Goal: Task Accomplishment & Management: Manage account settings

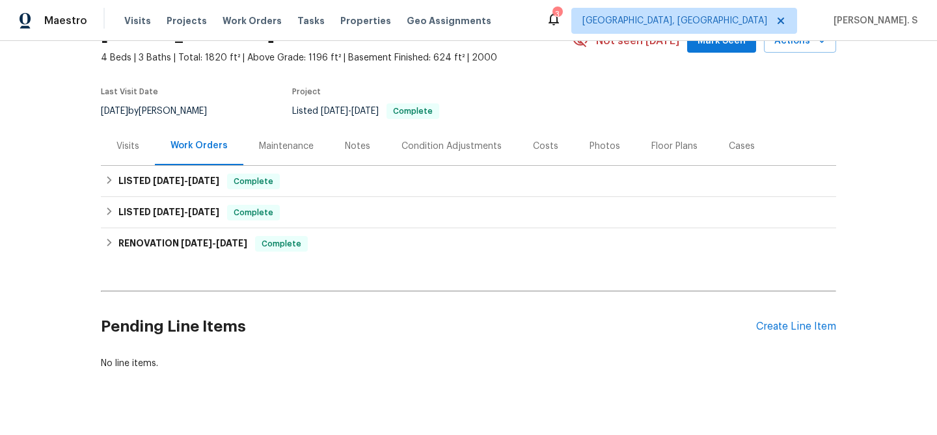
scroll to position [94, 0]
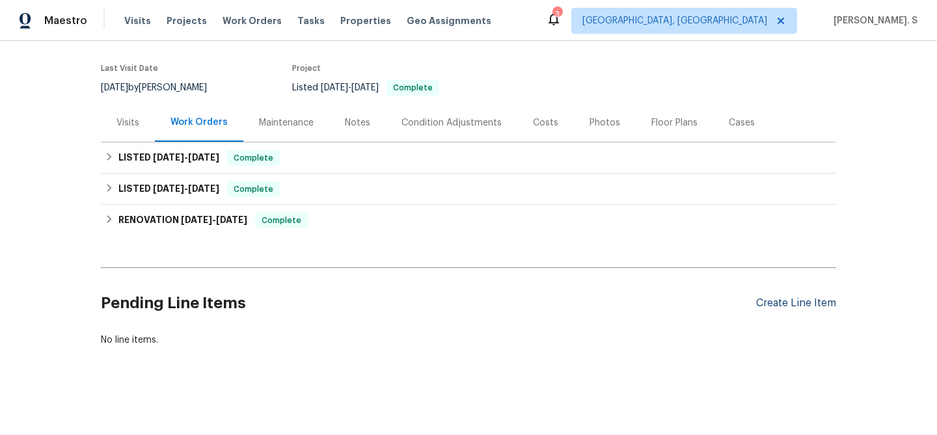
click at [811, 306] on div "Create Line Item" at bounding box center [796, 303] width 80 height 12
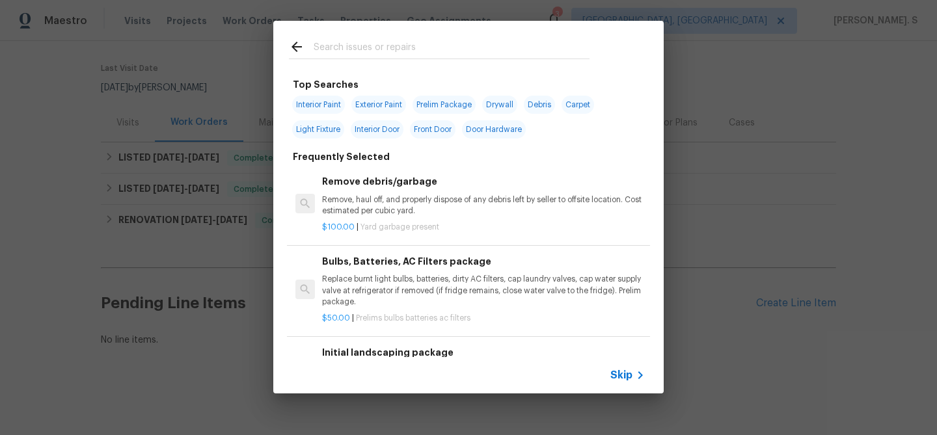
click at [393, 202] on p "Remove, haul off, and properly dispose of any debris left by seller to offsite …" at bounding box center [483, 206] width 323 height 22
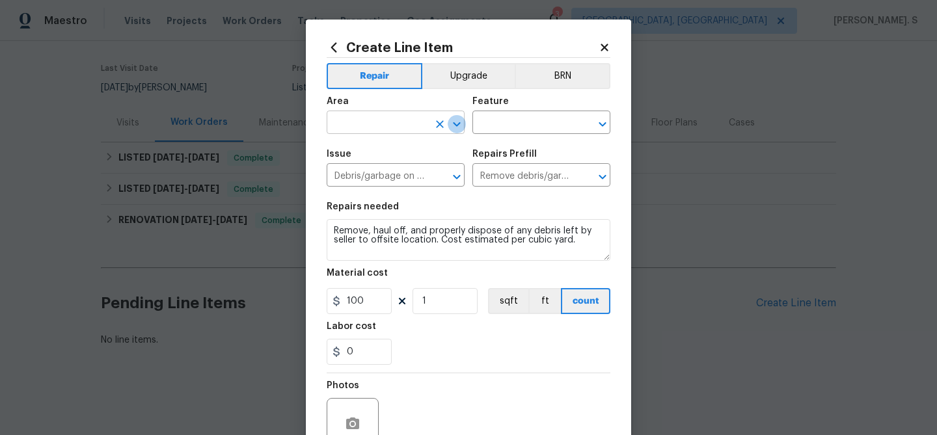
click at [465, 122] on button "Open" at bounding box center [457, 124] width 18 height 18
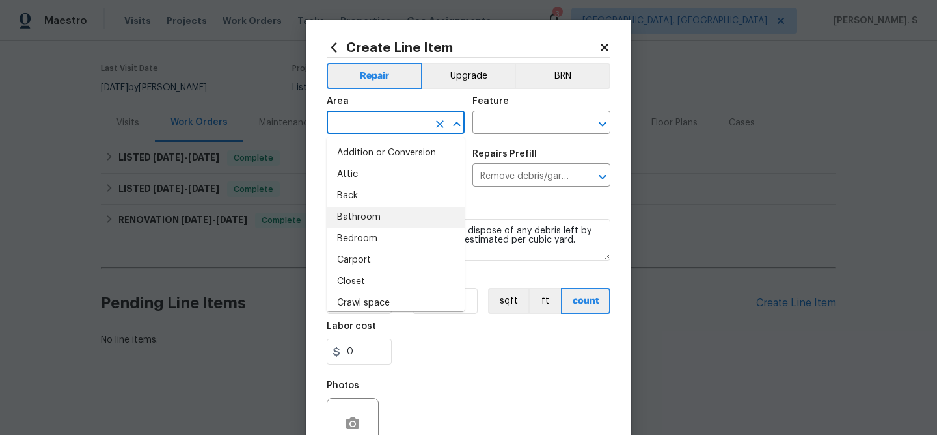
click at [404, 209] on li "Bathroom" at bounding box center [396, 217] width 138 height 21
type input "Bathroom"
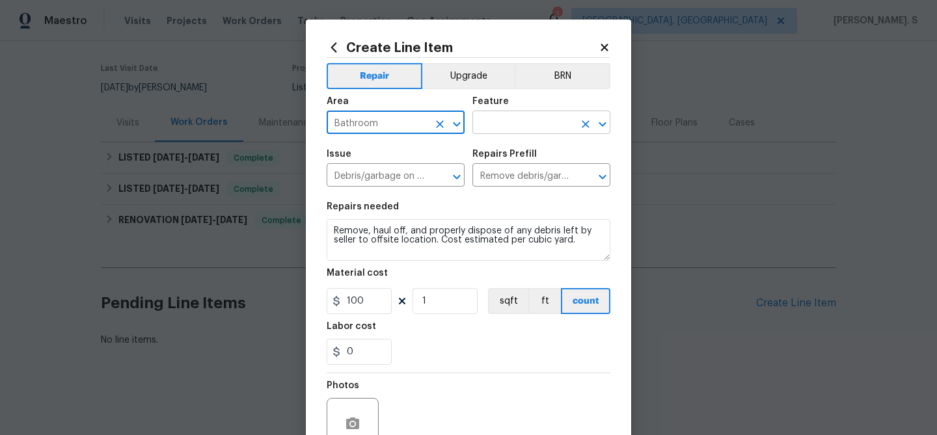
click at [602, 116] on icon "Open" at bounding box center [603, 124] width 16 height 16
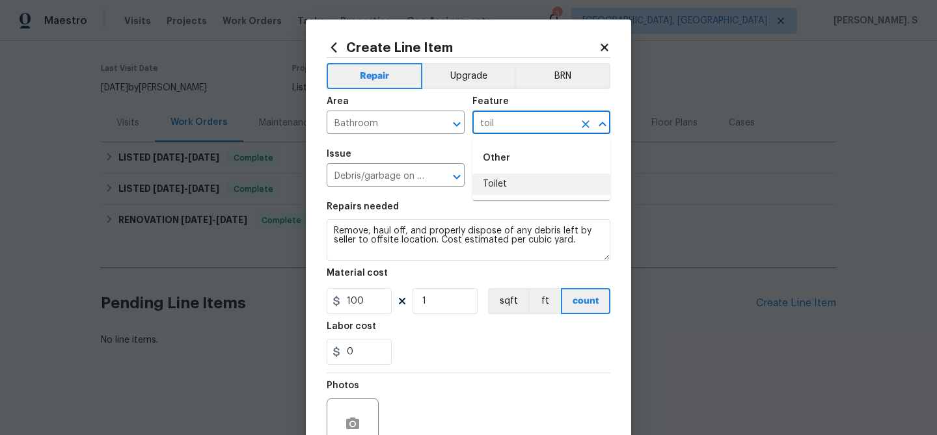
click at [550, 182] on li "Toilet" at bounding box center [541, 184] width 138 height 21
click at [454, 181] on icon "Open" at bounding box center [457, 177] width 16 height 16
type input "Toilet"
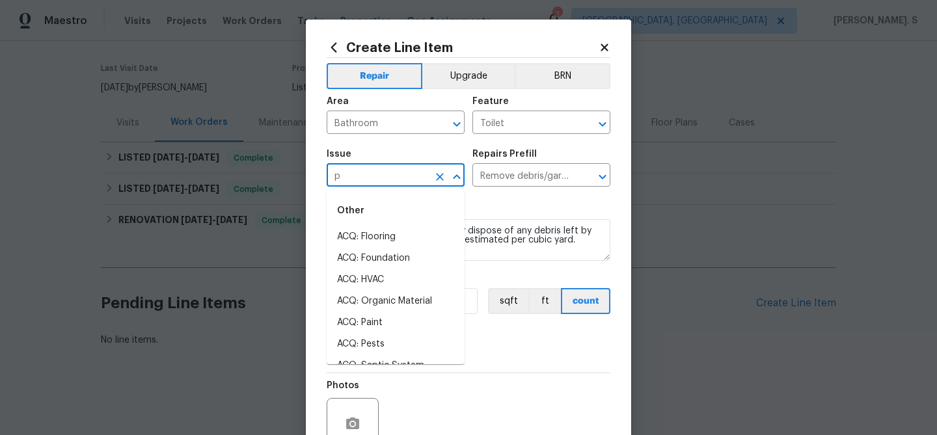
scroll to position [0, 0]
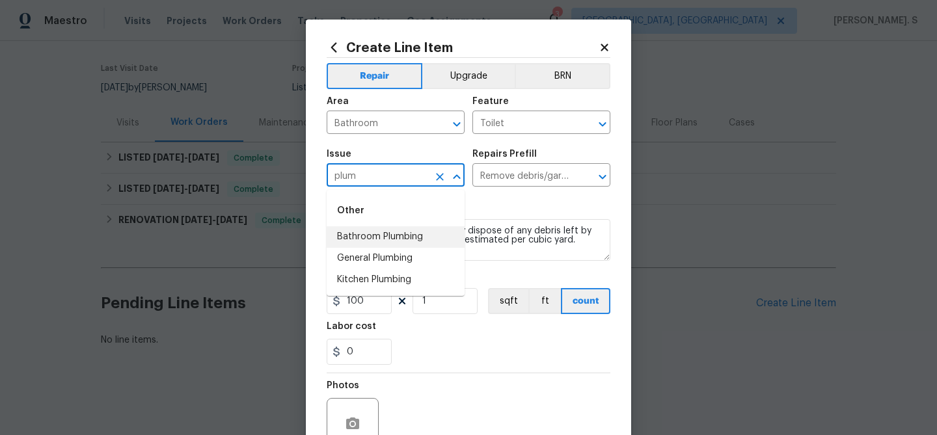
click at [426, 245] on li "Bathroom Plumbing" at bounding box center [396, 236] width 138 height 21
type input "Bathroom Plumbing"
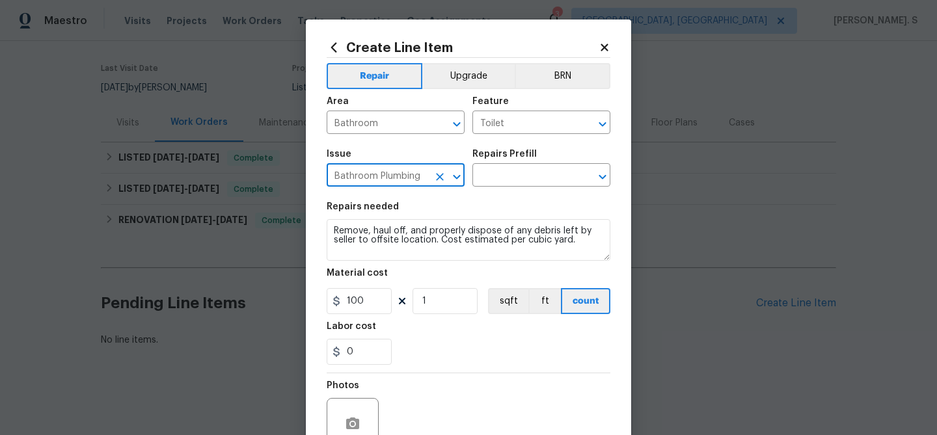
type input "Bathroom Plumbing"
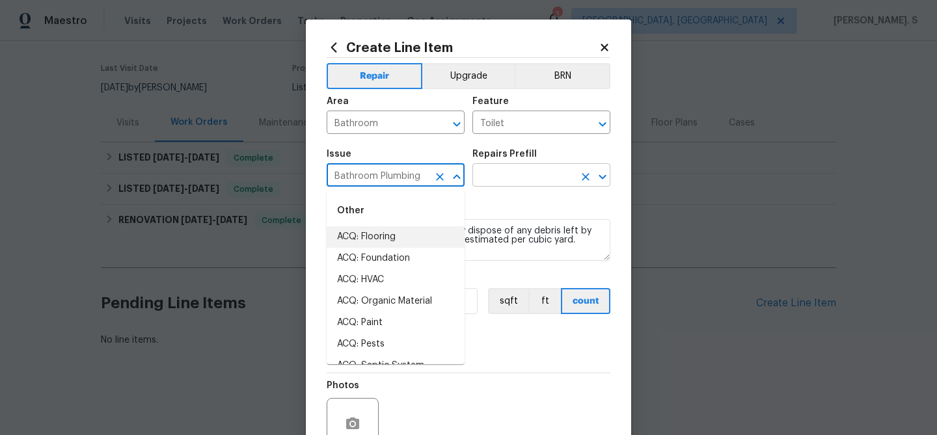
click at [602, 176] on icon "Open" at bounding box center [603, 177] width 16 height 16
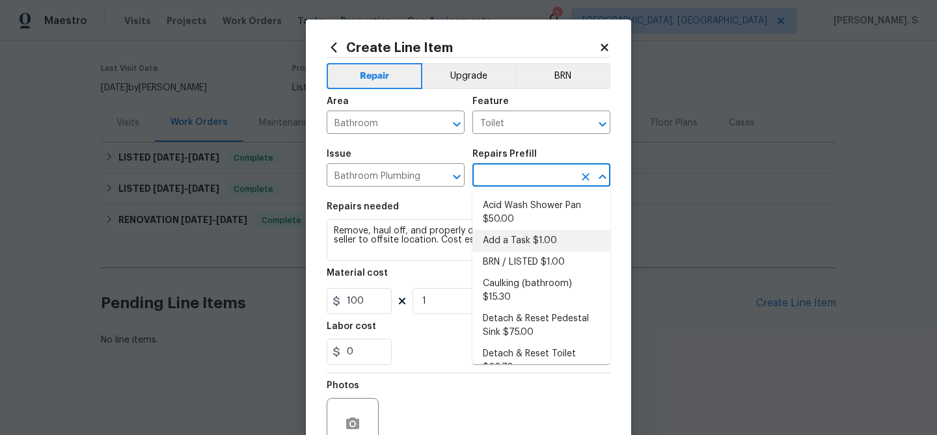
click at [521, 236] on li "Add a Task $1.00" at bounding box center [541, 240] width 138 height 21
type input "Plumbing"
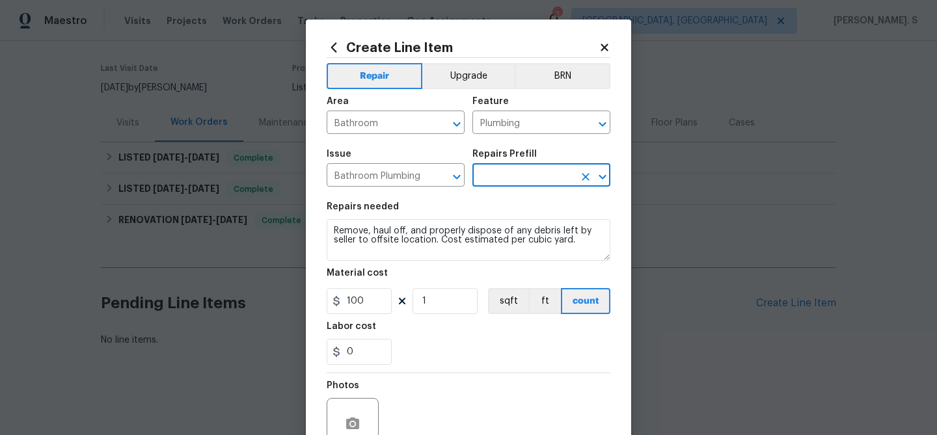
type input "Add a Task $1.00"
type textarea "HPM to detail"
type input "1"
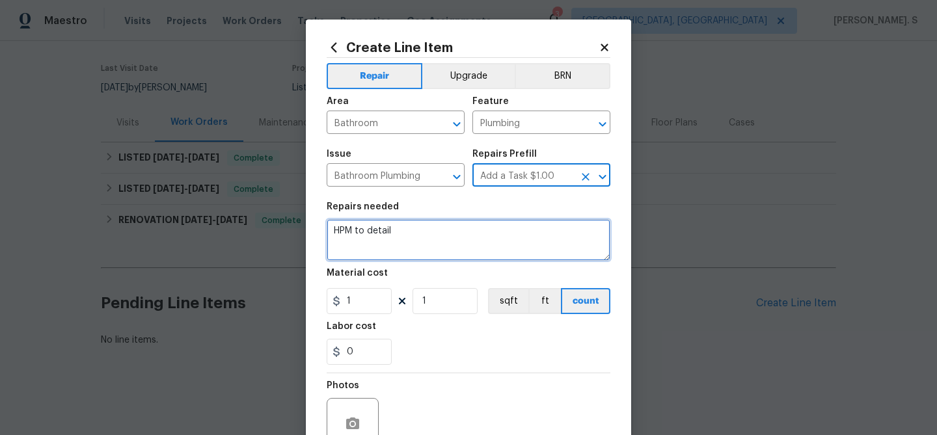
click at [427, 237] on textarea "HPM to detail" at bounding box center [469, 240] width 284 height 42
paste textarea "Feedback received that the newly installed toilet is not flushing properly. Ple…"
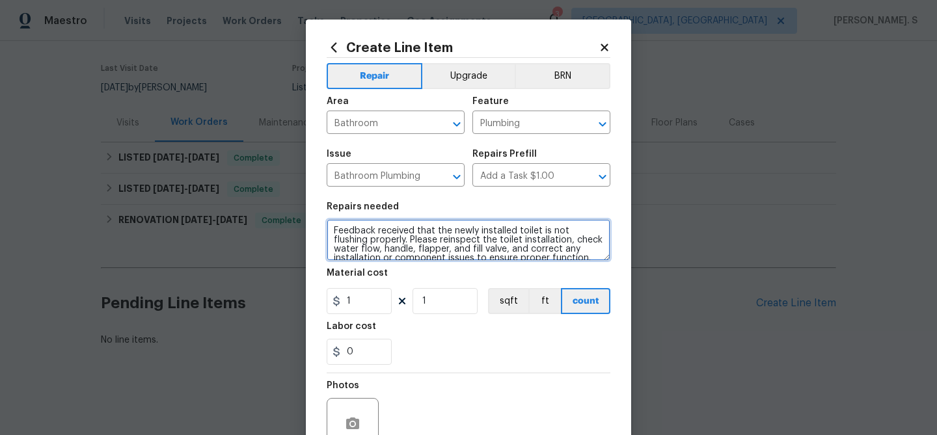
scroll to position [3, 0]
drag, startPoint x: 338, startPoint y: 231, endPoint x: 286, endPoint y: 231, distance: 52.0
click at [286, 231] on div "Create Line Item Repair Upgrade BRN Area Bathroom ​ Feature Plumbing ​ Issue Ba…" at bounding box center [468, 217] width 937 height 435
paste textarea "Rework:"
click at [336, 228] on textarea "Rework: Feedback received that the newly installed toilet is not flushing prope…" at bounding box center [469, 240] width 284 height 42
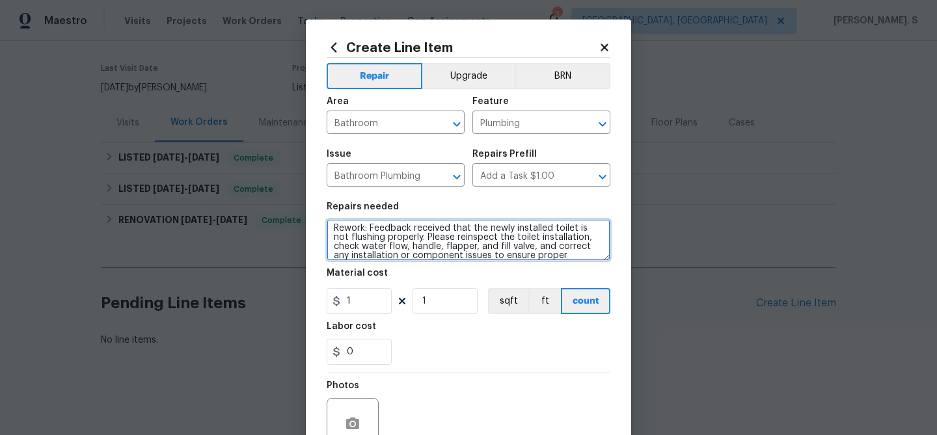
scroll to position [9, 0]
type textarea "Rework: Feedback received that the newly installed toilet is not flushing prope…"
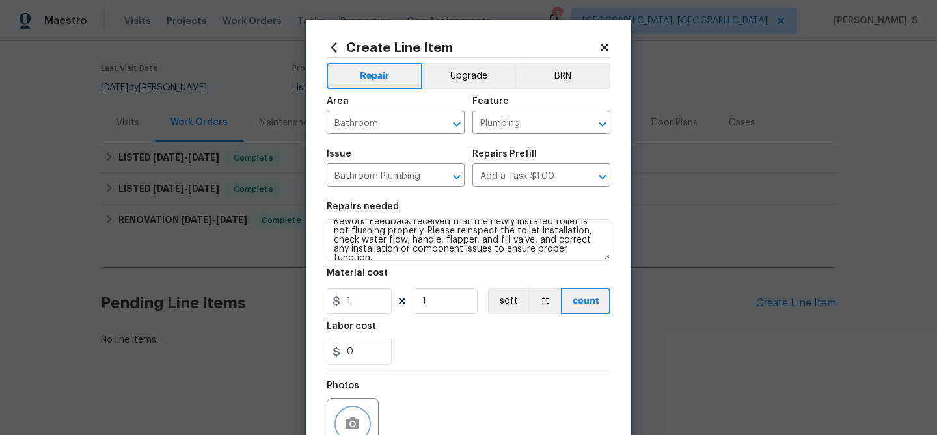
click at [348, 422] on icon "button" at bounding box center [352, 424] width 13 height 12
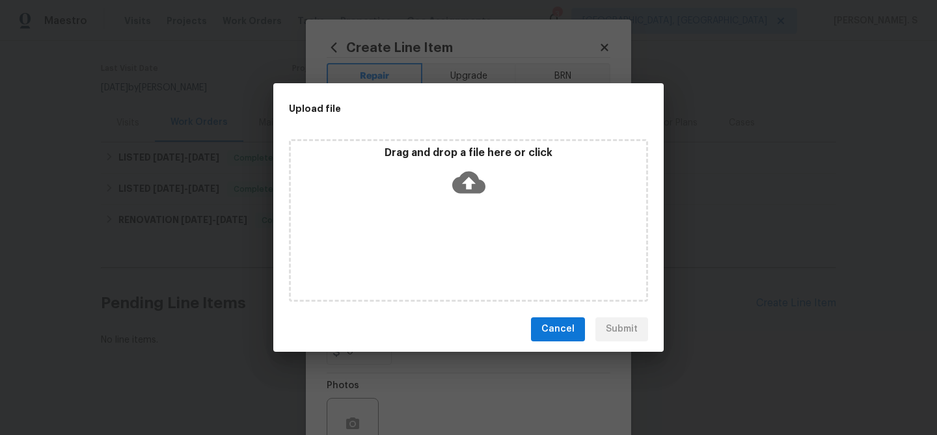
click at [477, 176] on icon at bounding box center [468, 182] width 33 height 22
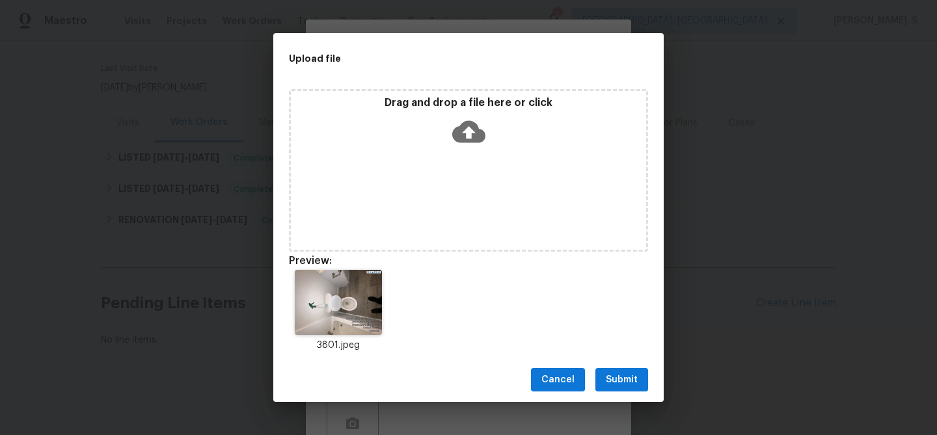
click at [610, 370] on button "Submit" at bounding box center [621, 380] width 53 height 24
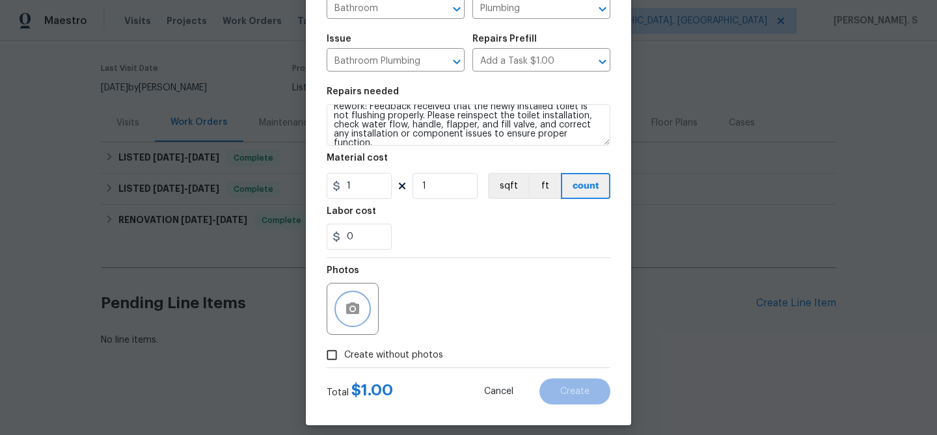
scroll to position [126, 0]
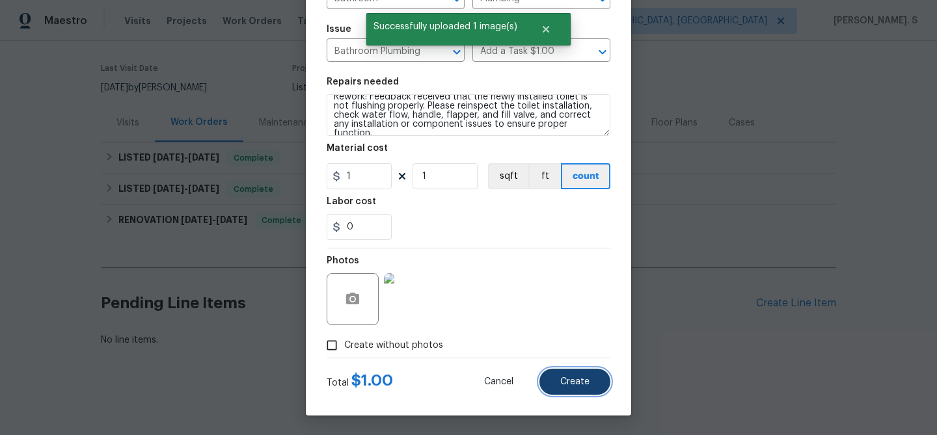
click at [575, 385] on span "Create" at bounding box center [574, 382] width 29 height 10
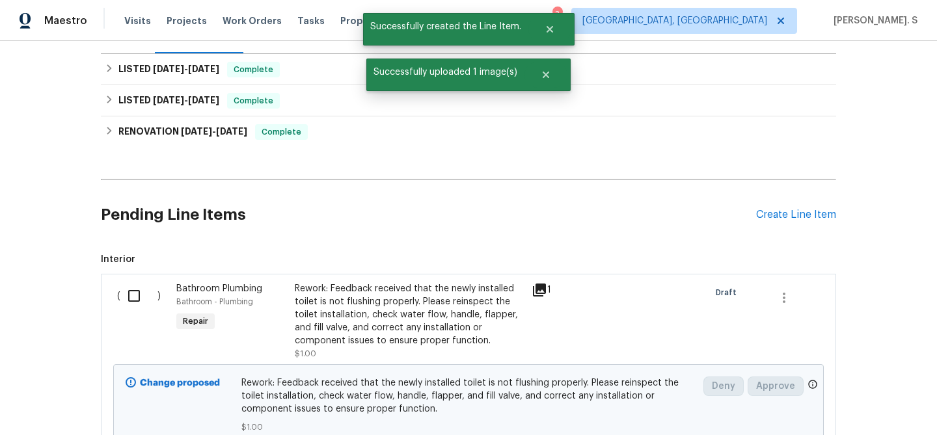
scroll to position [275, 0]
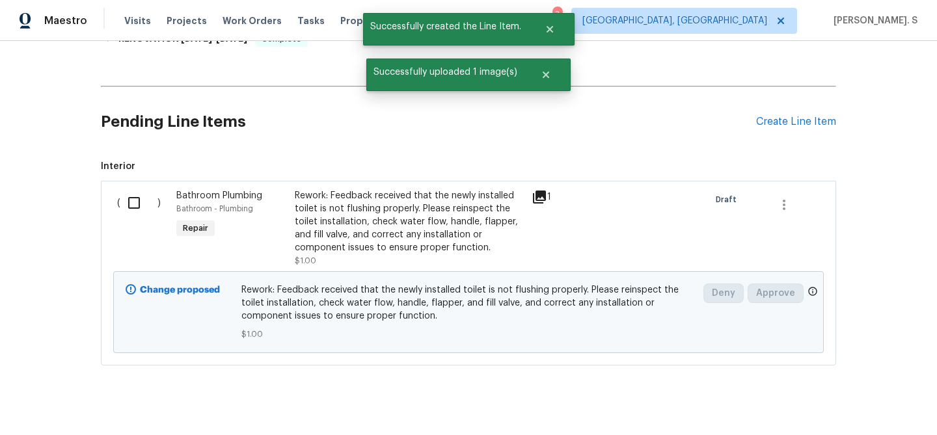
click at [128, 196] on input "checkbox" at bounding box center [138, 202] width 37 height 27
checkbox input "true"
click at [855, 391] on button "Create Work Order" at bounding box center [862, 403] width 107 height 24
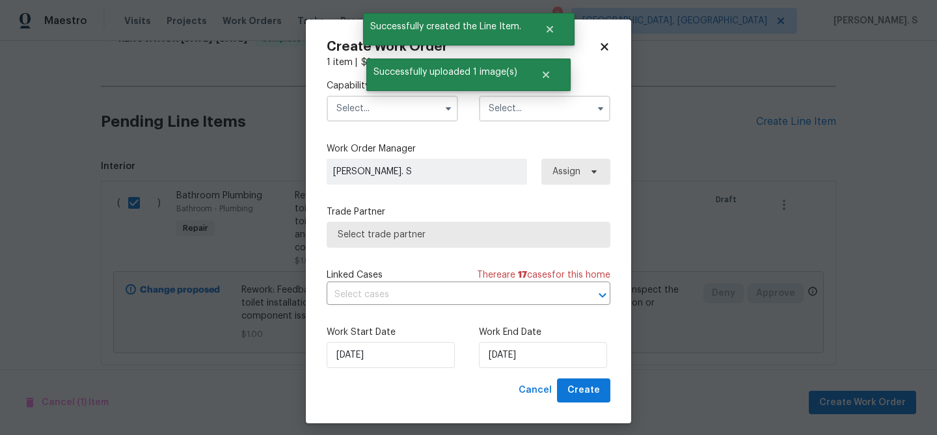
click at [386, 108] on input "text" at bounding box center [392, 109] width 131 height 26
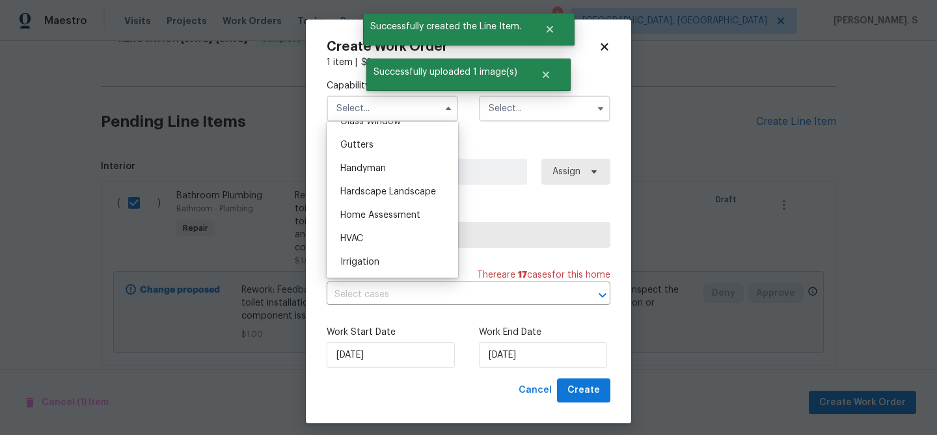
scroll to position [695, 0]
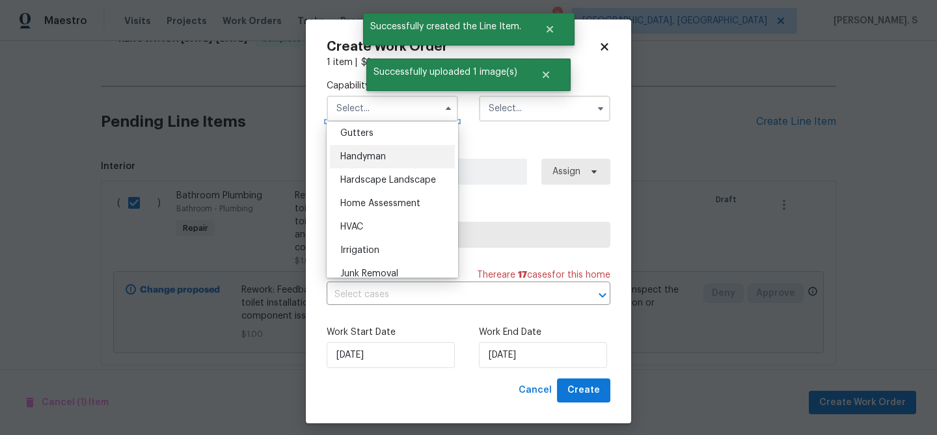
click at [383, 157] on span "Handyman" at bounding box center [363, 156] width 46 height 9
type input "Handyman"
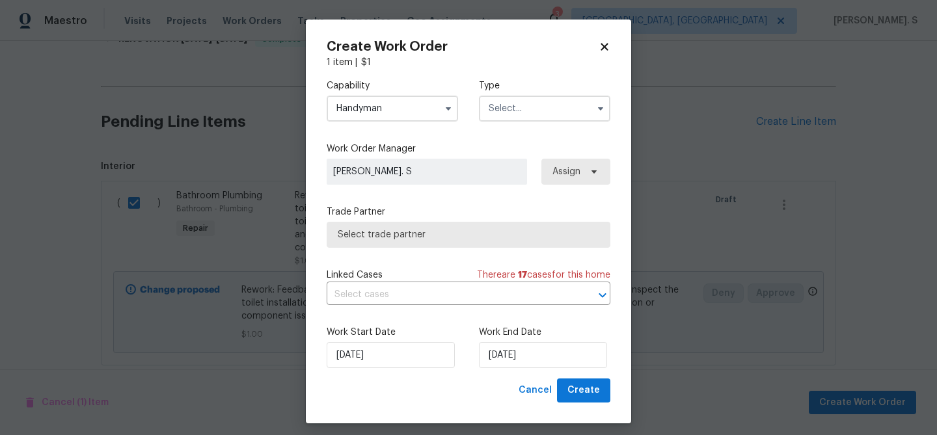
click at [534, 101] on input "text" at bounding box center [544, 109] width 131 height 26
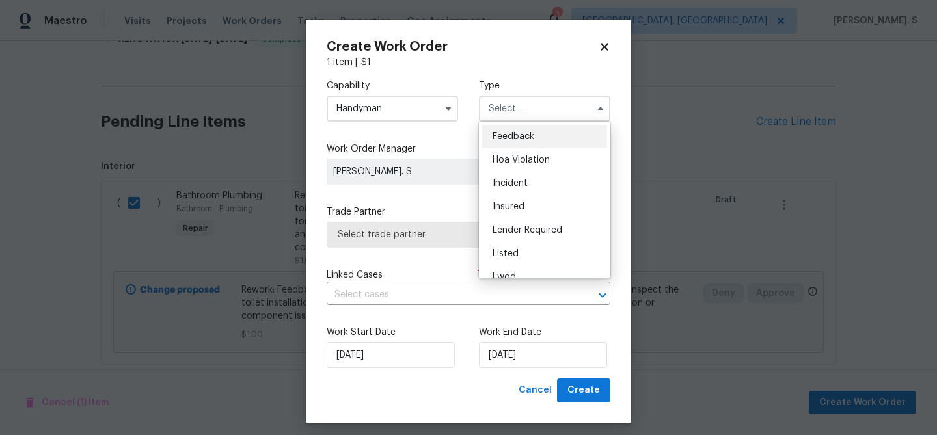
click at [523, 137] on span "Feedback" at bounding box center [514, 136] width 42 height 9
type input "Feedback"
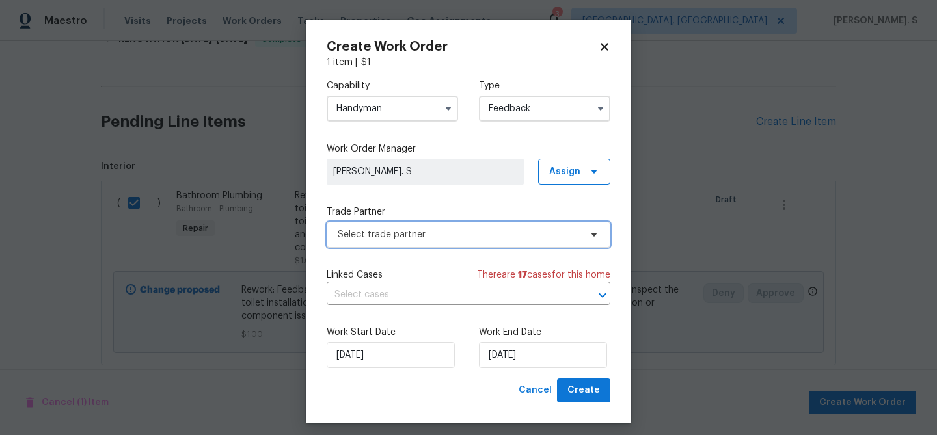
click at [433, 232] on span "Select trade partner" at bounding box center [459, 234] width 243 height 13
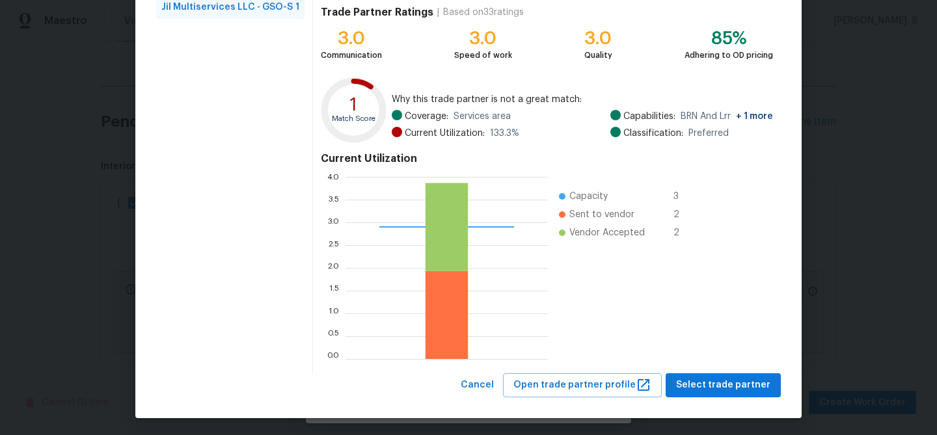
scroll to position [139, 0]
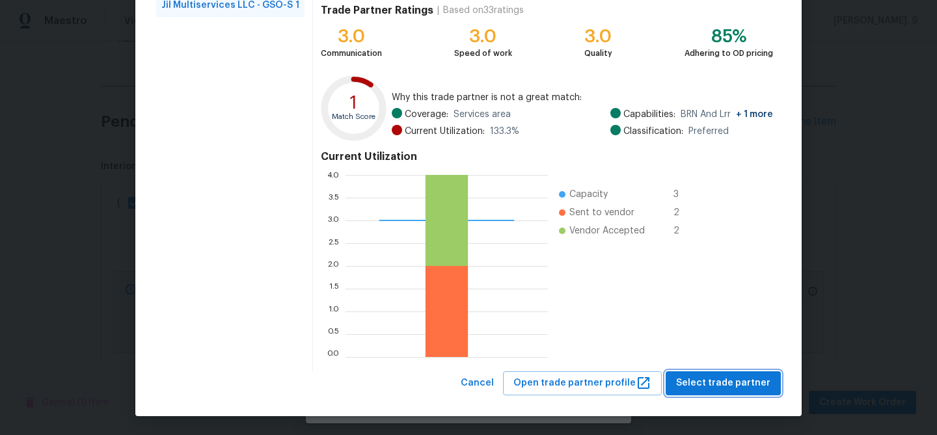
click at [734, 379] on span "Select trade partner" at bounding box center [723, 383] width 94 height 16
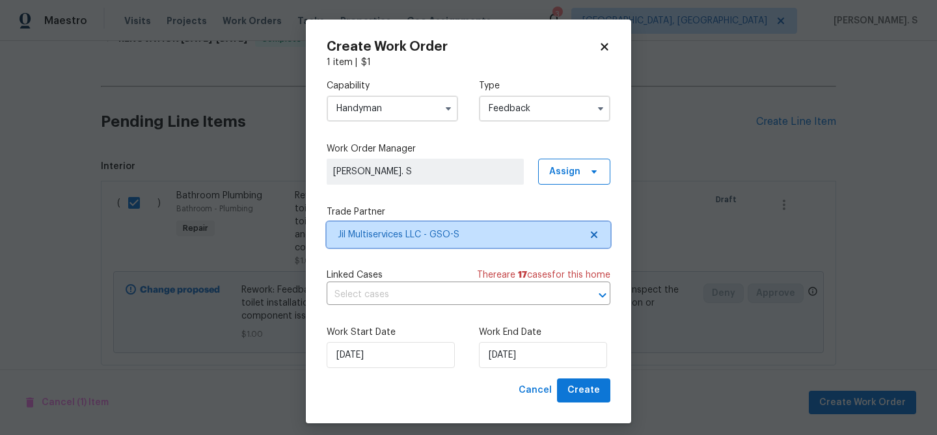
scroll to position [0, 0]
click at [500, 287] on input "text" at bounding box center [450, 295] width 247 height 20
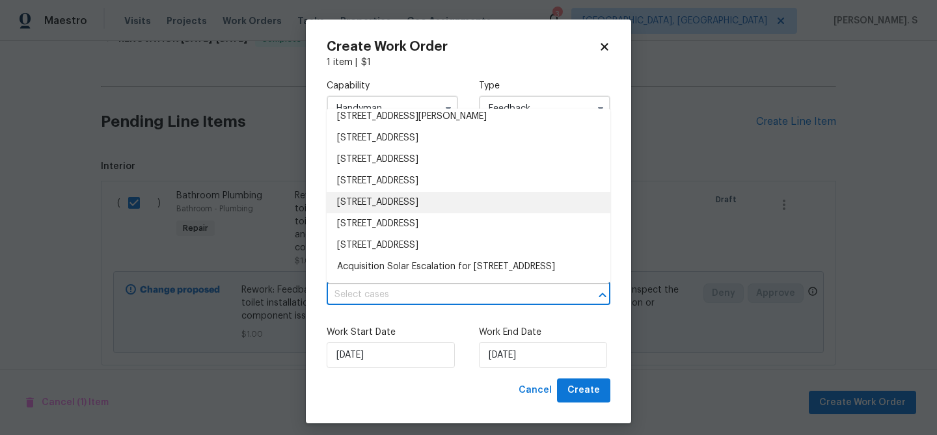
scroll to position [283, 0]
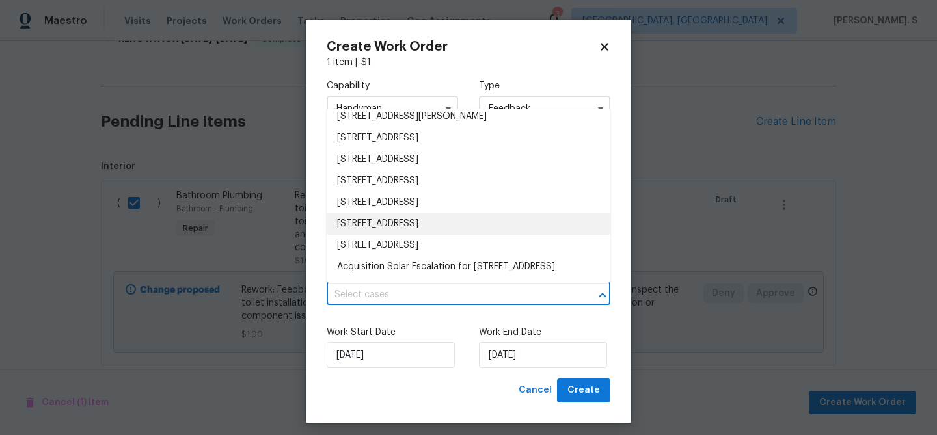
click at [407, 214] on li "[STREET_ADDRESS]" at bounding box center [469, 223] width 284 height 21
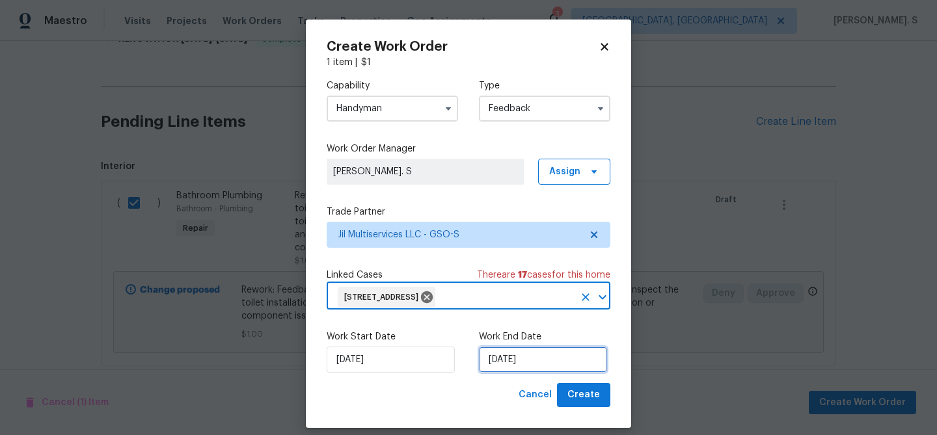
click at [551, 356] on input "[DATE]" at bounding box center [543, 360] width 128 height 26
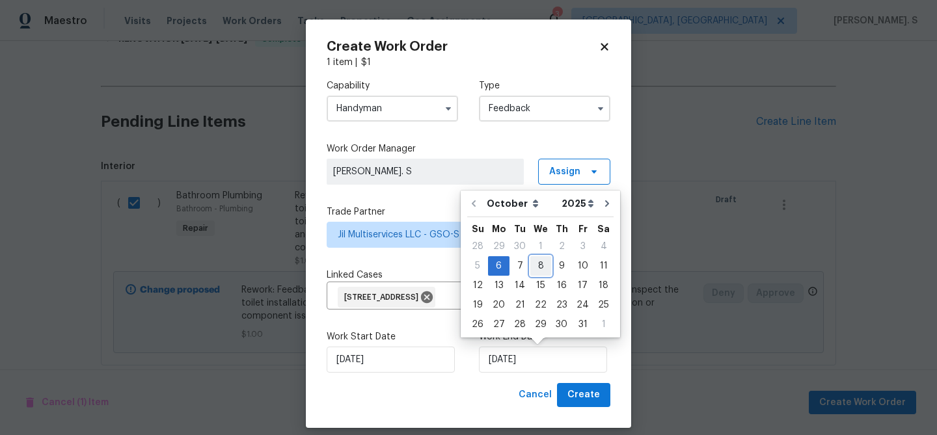
click at [532, 263] on div "8" at bounding box center [540, 266] width 21 height 18
type input "[DATE]"
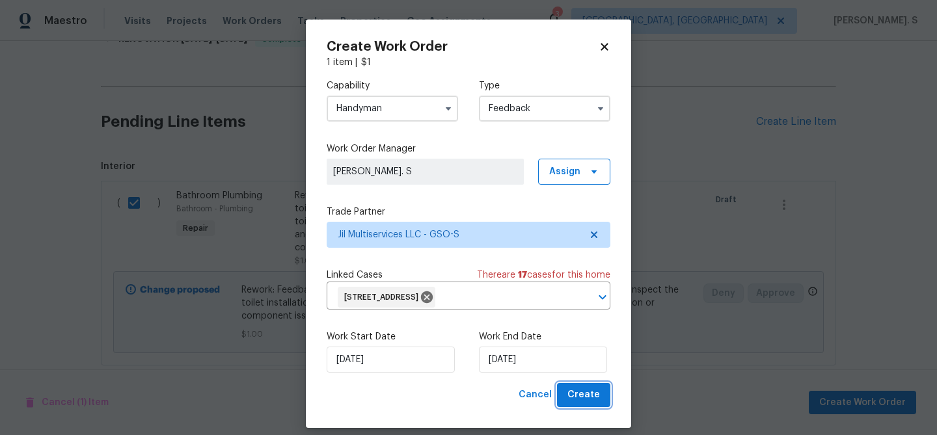
click at [571, 389] on span "Create" at bounding box center [583, 395] width 33 height 16
checkbox input "false"
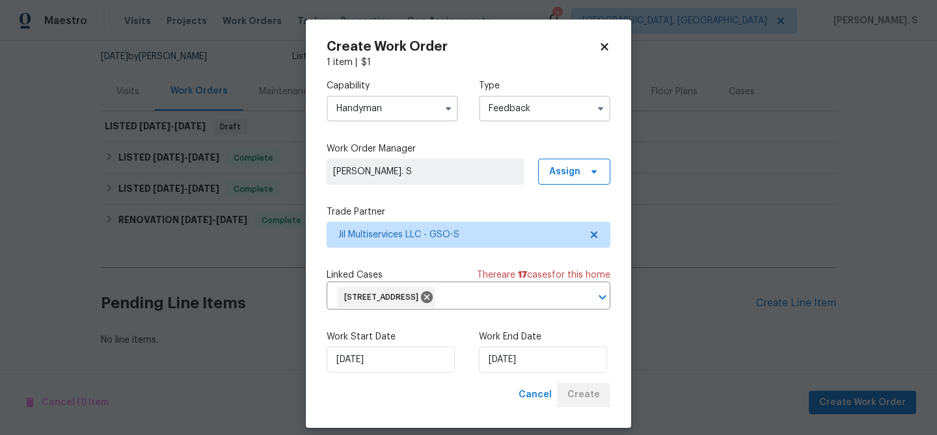
scroll to position [125, 0]
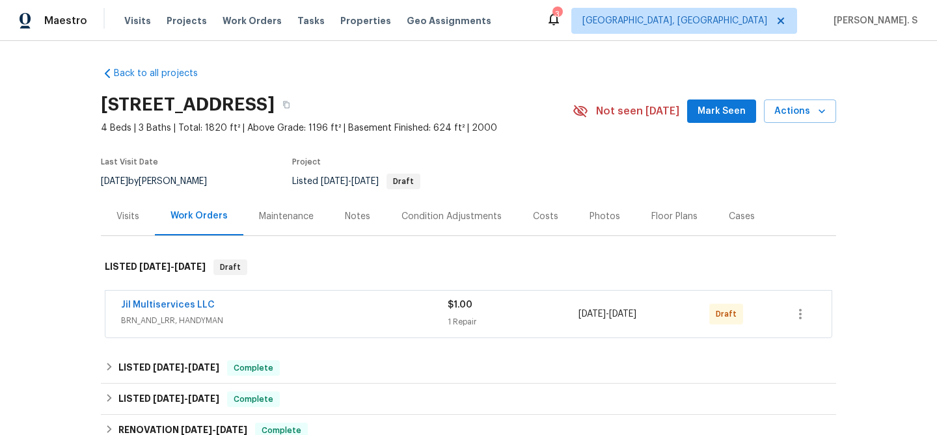
click at [200, 293] on div "Jil Multiservices LLC BRN_AND_LRR, HANDYMAN $1.00 1 Repair 10/6/2025 - 10/8/202…" at bounding box center [468, 314] width 726 height 47
click at [196, 306] on link "Jil Multiservices LLC" at bounding box center [168, 305] width 94 height 9
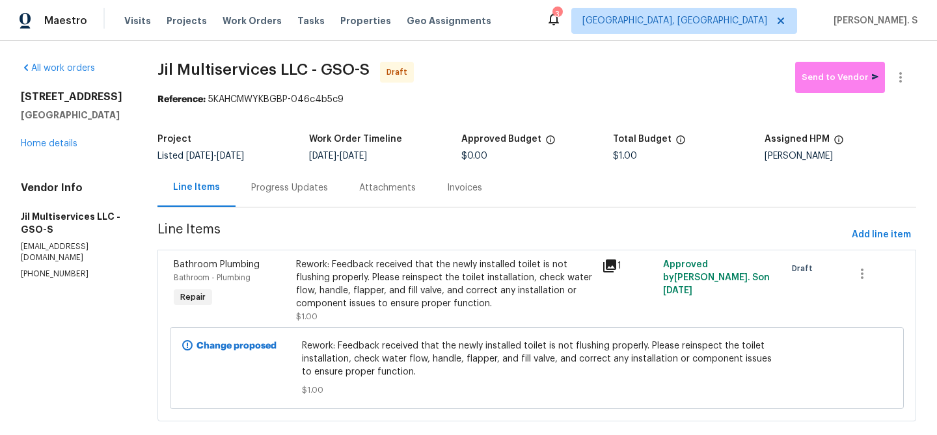
click at [321, 191] on div "Progress Updates" at bounding box center [289, 188] width 77 height 13
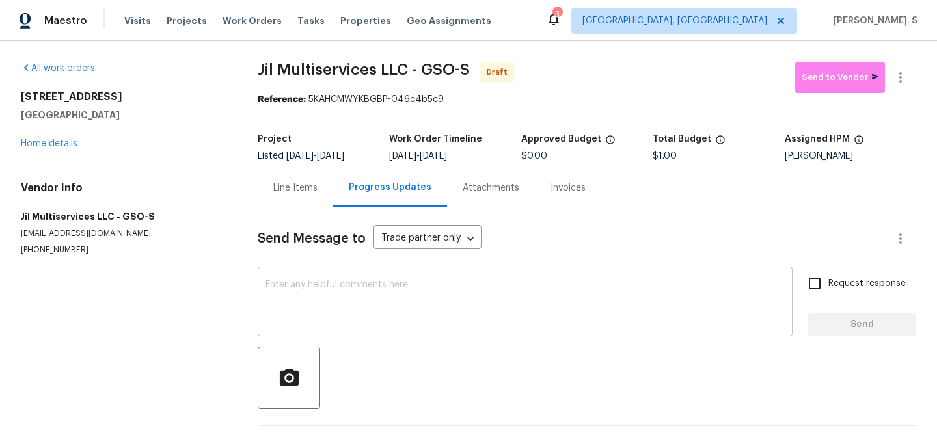
click at [422, 316] on textarea at bounding box center [524, 303] width 519 height 46
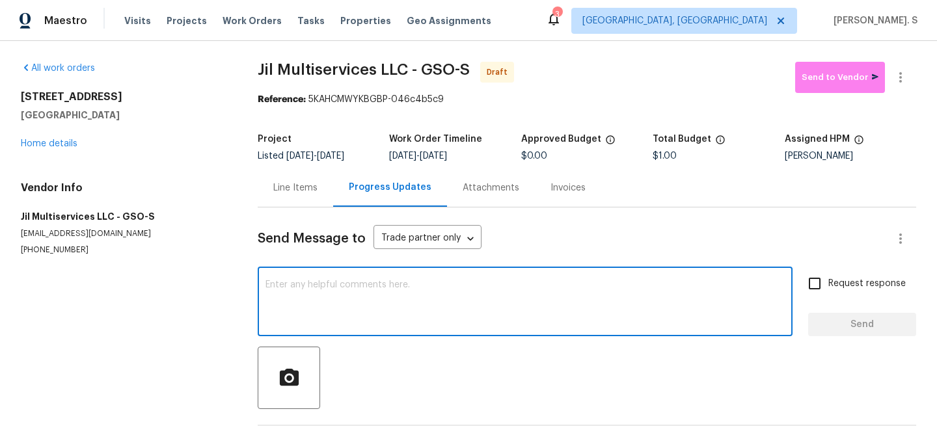
paste textarea "Hi this is Glory with Opendoor. I’m confirming you received the WO for the prop…"
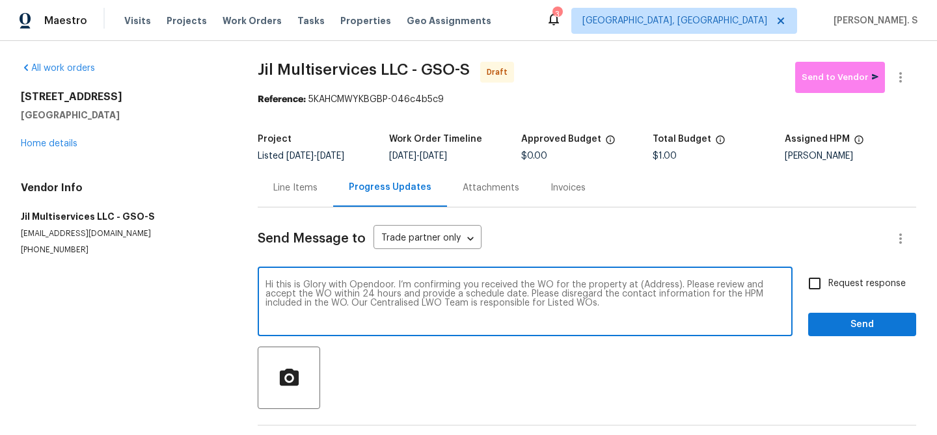
click at [649, 284] on textarea "Hi this is Glory with Opendoor. I’m confirming you received the WO for the prop…" at bounding box center [524, 303] width 519 height 46
paste textarea "[STREET_ADDRESS]"
type textarea "Hi this is Glory with Opendoor. I’m confirming you received the WO for the prop…"
click at [843, 276] on label "Request response" at bounding box center [853, 283] width 105 height 27
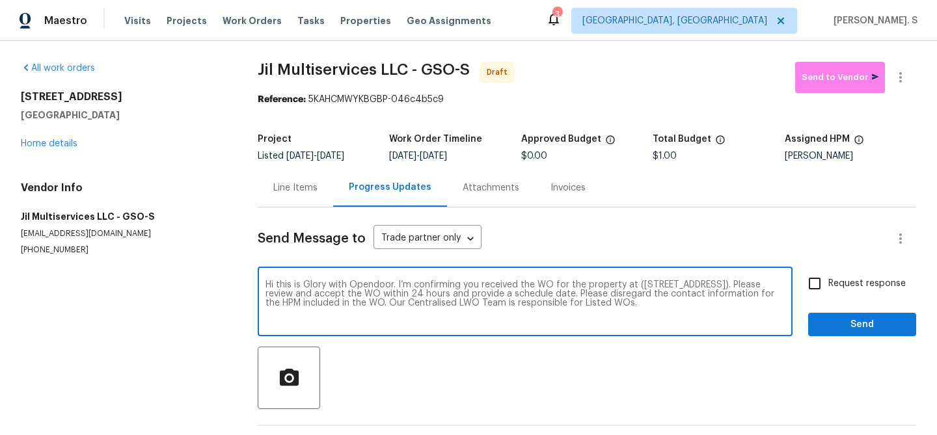
click at [828, 276] on input "Request response" at bounding box center [814, 283] width 27 height 27
checkbox input "true"
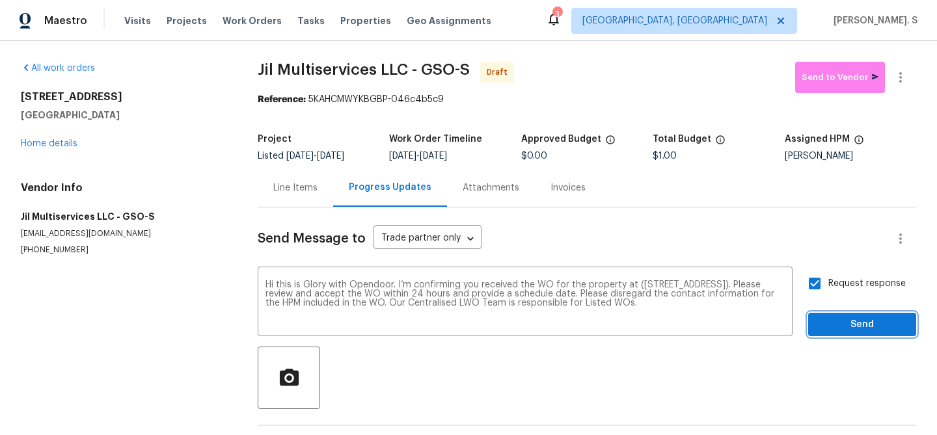
click at [831, 314] on button "Send" at bounding box center [862, 325] width 108 height 24
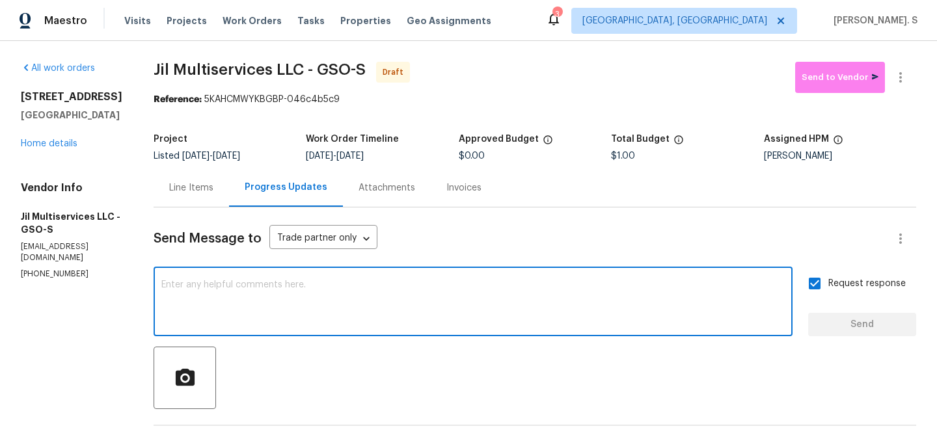
click at [427, 325] on textarea at bounding box center [472, 303] width 623 height 46
paste textarea "The Work Orders must include before-photos (both close-up and wide-angle) and a…"
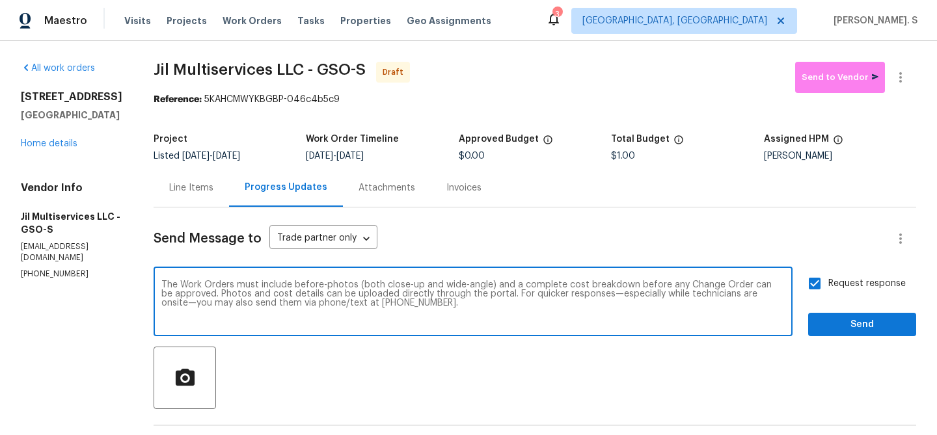
type textarea "The Work Orders must include before-photos (both close-up and wide-angle) and a…"
click at [837, 334] on button "Send" at bounding box center [862, 325] width 108 height 24
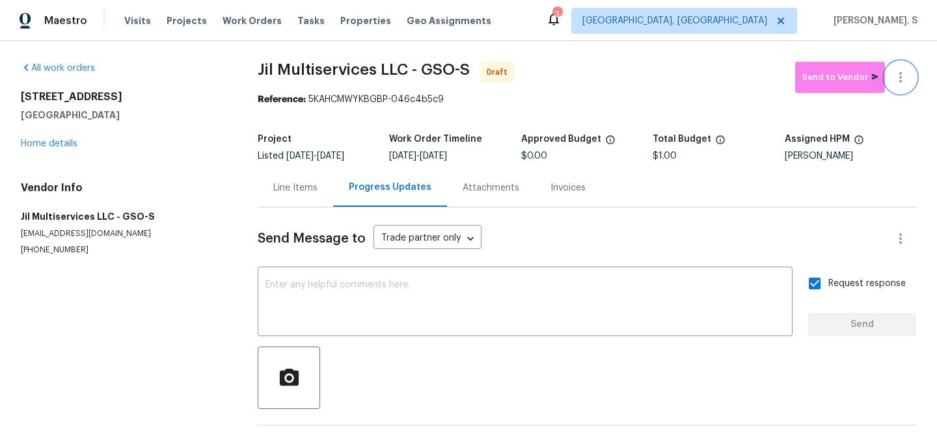
click at [898, 87] on button "button" at bounding box center [900, 77] width 31 height 31
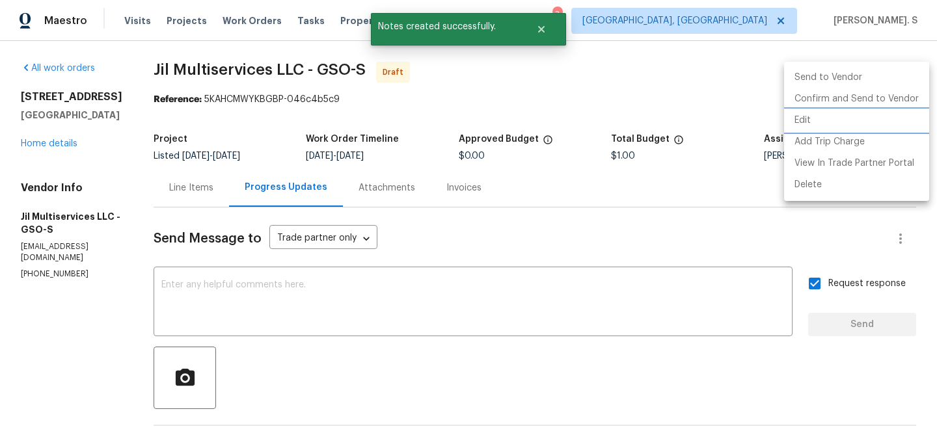
click at [822, 116] on li "Edit" at bounding box center [856, 120] width 145 height 21
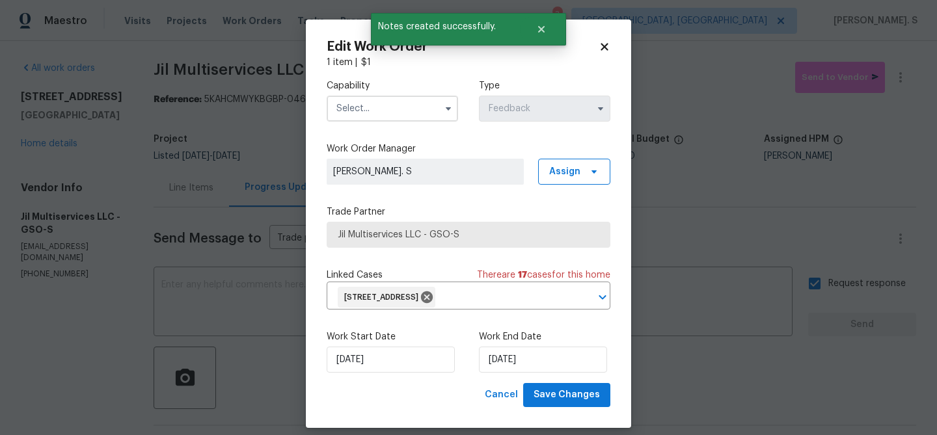
click at [365, 110] on input "text" at bounding box center [392, 109] width 131 height 26
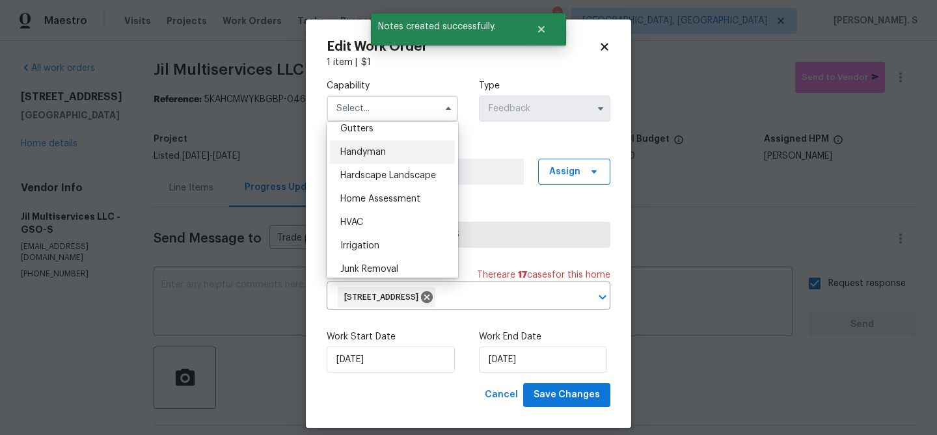
scroll to position [699, 0]
click at [363, 157] on span "Handyman" at bounding box center [363, 152] width 46 height 9
type input "Handyman"
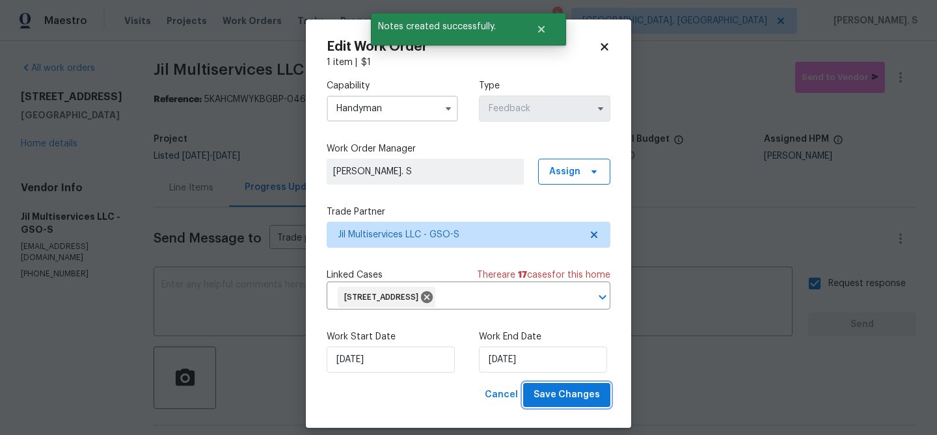
click at [585, 386] on button "Save Changes" at bounding box center [566, 395] width 87 height 24
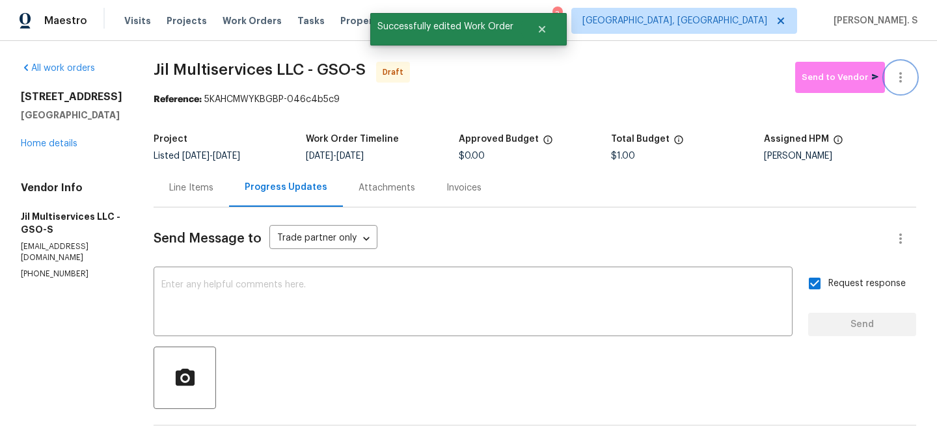
click at [904, 78] on icon "button" at bounding box center [901, 78] width 16 height 16
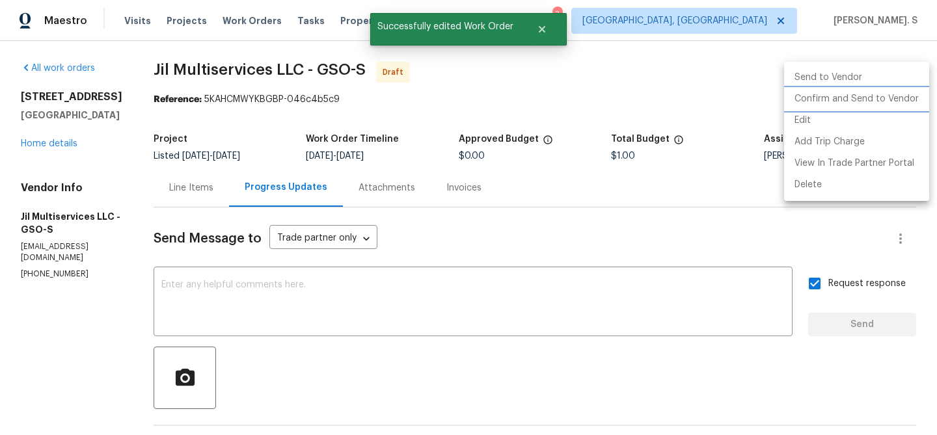
click at [904, 101] on li "Confirm and Send to Vendor" at bounding box center [856, 98] width 145 height 21
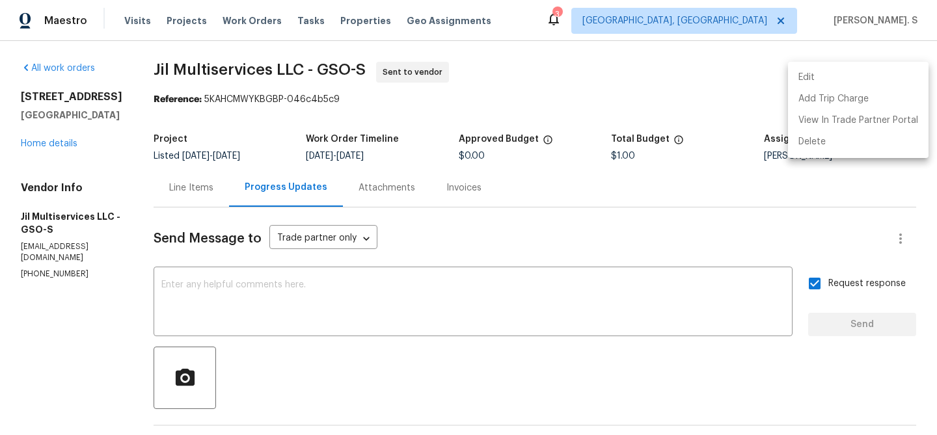
click at [204, 73] on div at bounding box center [468, 217] width 937 height 435
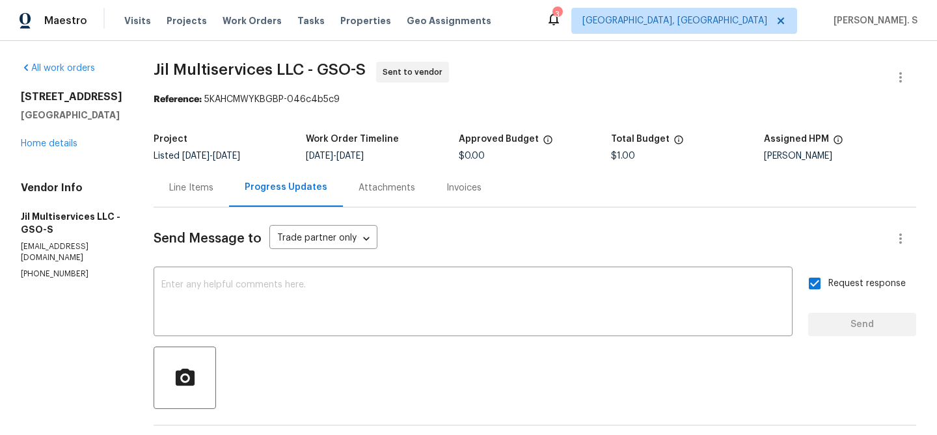
click at [204, 73] on div "Edit Add Trip Charge View In Trade Partner Portal Delete" at bounding box center [468, 217] width 937 height 435
click at [204, 73] on span "Jil Multiservices LLC - GSO-S" at bounding box center [260, 70] width 212 height 16
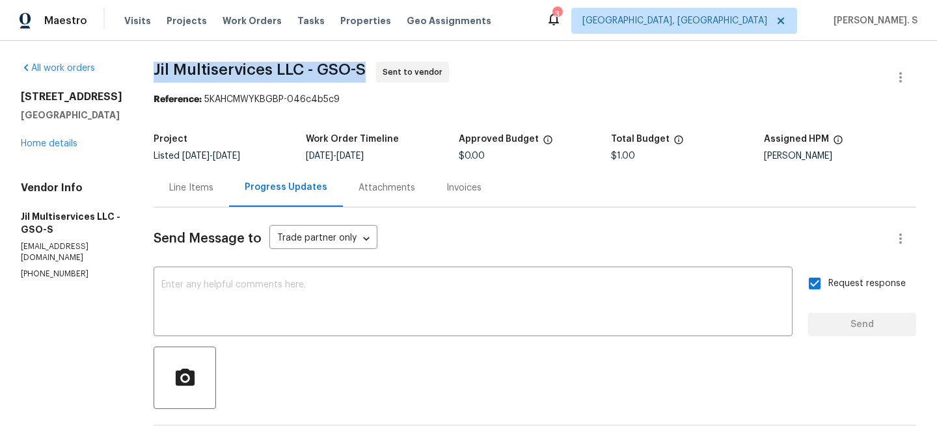
click at [204, 73] on span "Jil Multiservices LLC - GSO-S" at bounding box center [260, 70] width 212 height 16
copy span "Jil Multiservices LLC - GSO-S"
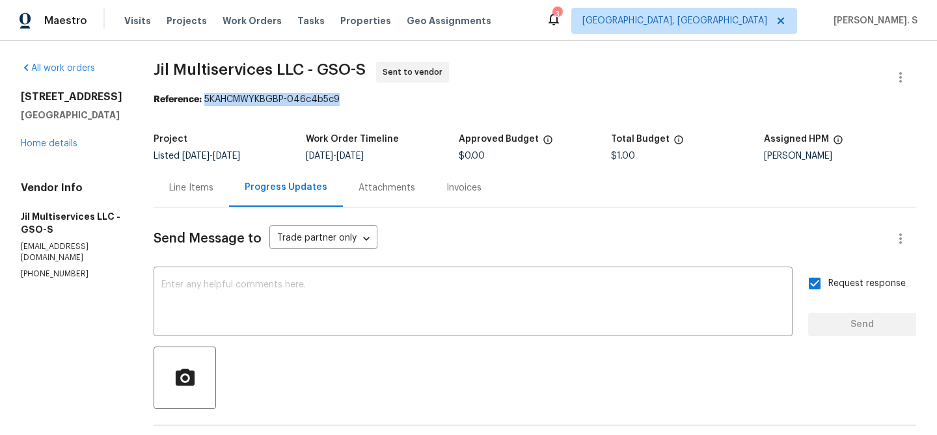
drag, startPoint x: 211, startPoint y: 97, endPoint x: 522, endPoint y: 97, distance: 310.3
click at [522, 97] on div "Reference: 5KAHCMWYKBGBP-046c4b5c9" at bounding box center [535, 99] width 762 height 13
copy div "5KAHCMWYKBGBP-046c4b5c9"
